Goal: Information Seeking & Learning: Learn about a topic

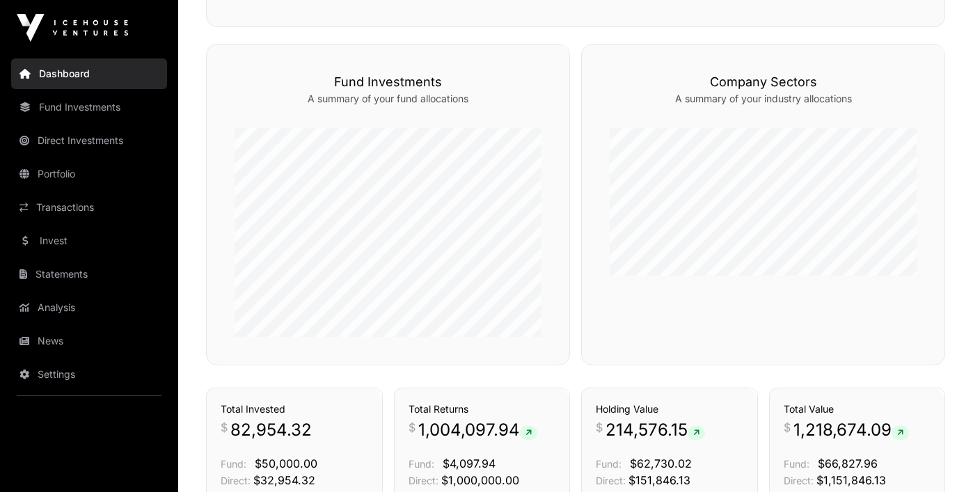
scroll to position [482, 0]
click at [372, 86] on h3 "Fund Investments" at bounding box center [388, 80] width 307 height 19
click at [517, 57] on icon "button" at bounding box center [516, 61] width 11 height 10
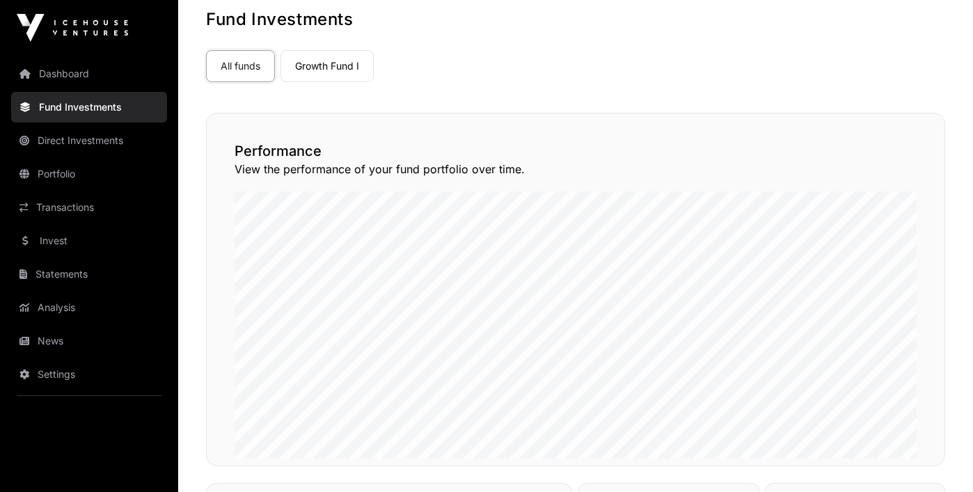
scroll to position [79, 0]
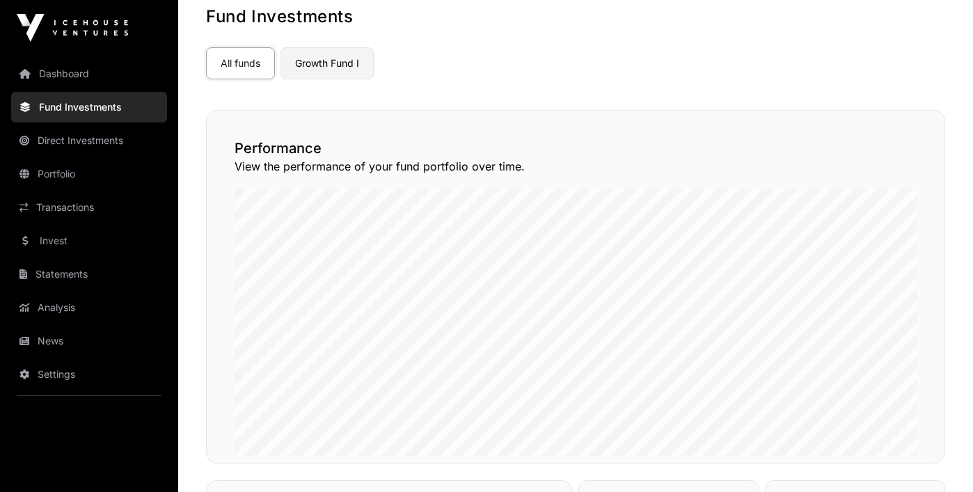
click at [332, 68] on link "Growth Fund I" at bounding box center [326, 63] width 93 height 32
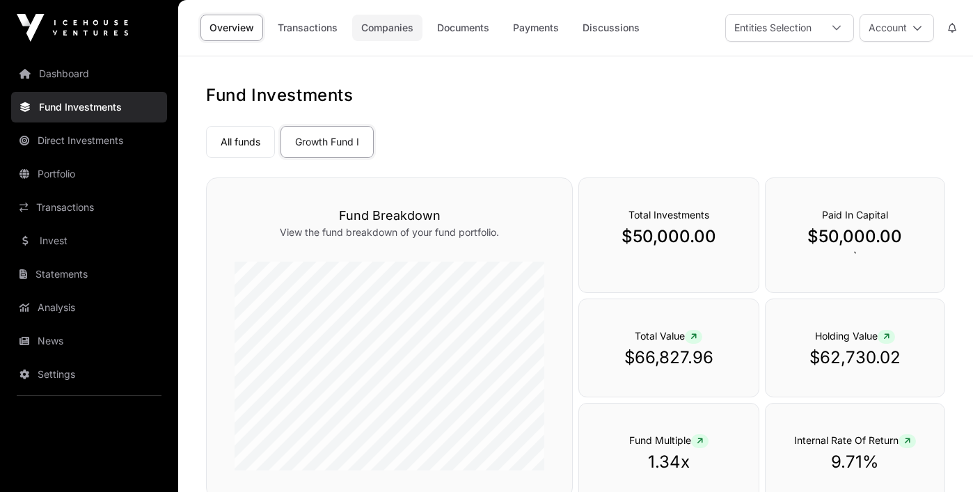
click at [377, 32] on link "Companies" at bounding box center [387, 28] width 70 height 26
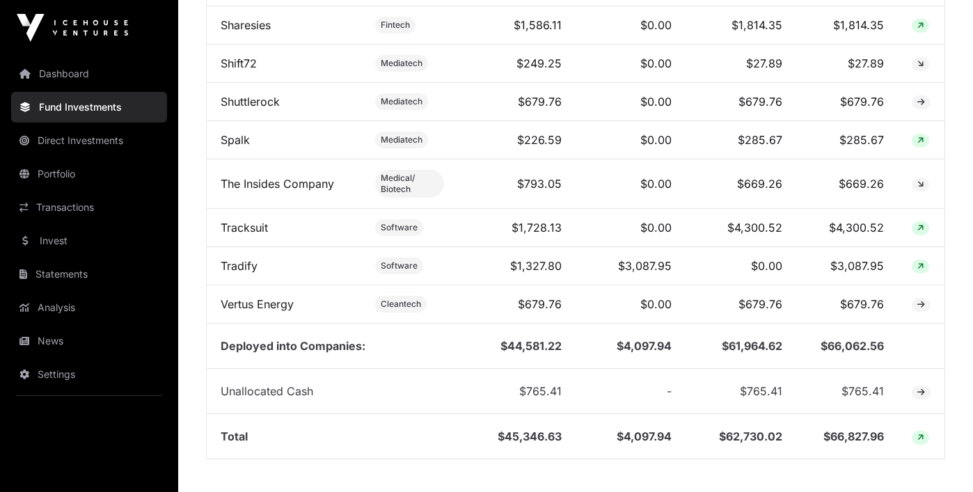
scroll to position [1627, 0]
